Goal: Information Seeking & Learning: Understand process/instructions

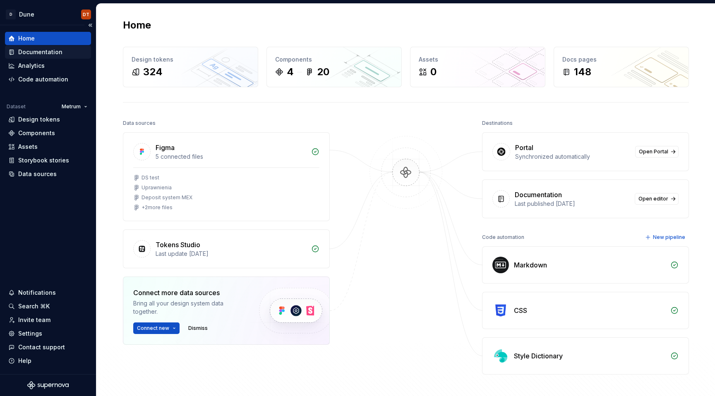
click at [30, 52] on div "Documentation" at bounding box center [40, 52] width 44 height 8
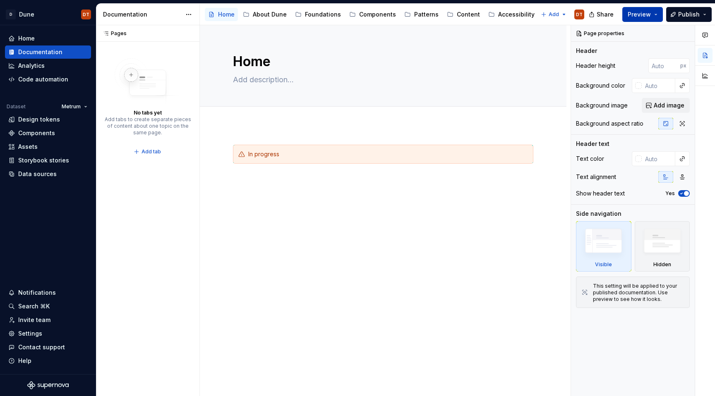
click at [661, 12] on button "Preview" at bounding box center [642, 14] width 41 height 15
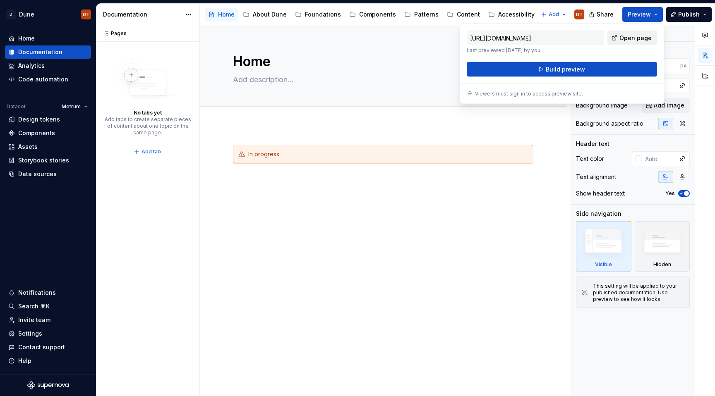
click at [638, 38] on span "Open page" at bounding box center [635, 38] width 32 height 8
type textarea "*"
